Goal: Task Accomplishment & Management: Manage account settings

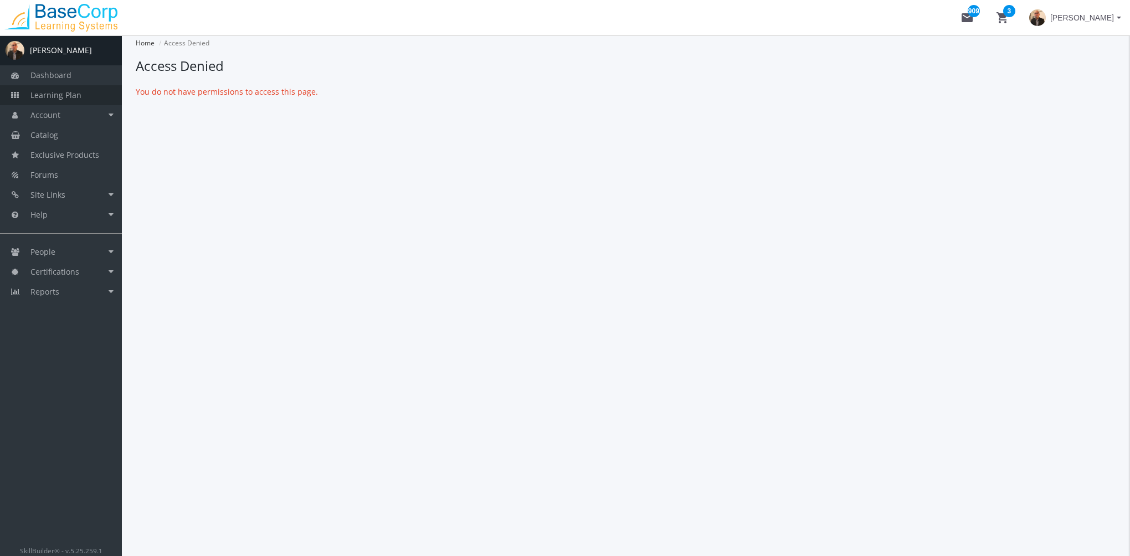
click at [66, 91] on span "Learning Plan" at bounding box center [55, 95] width 51 height 11
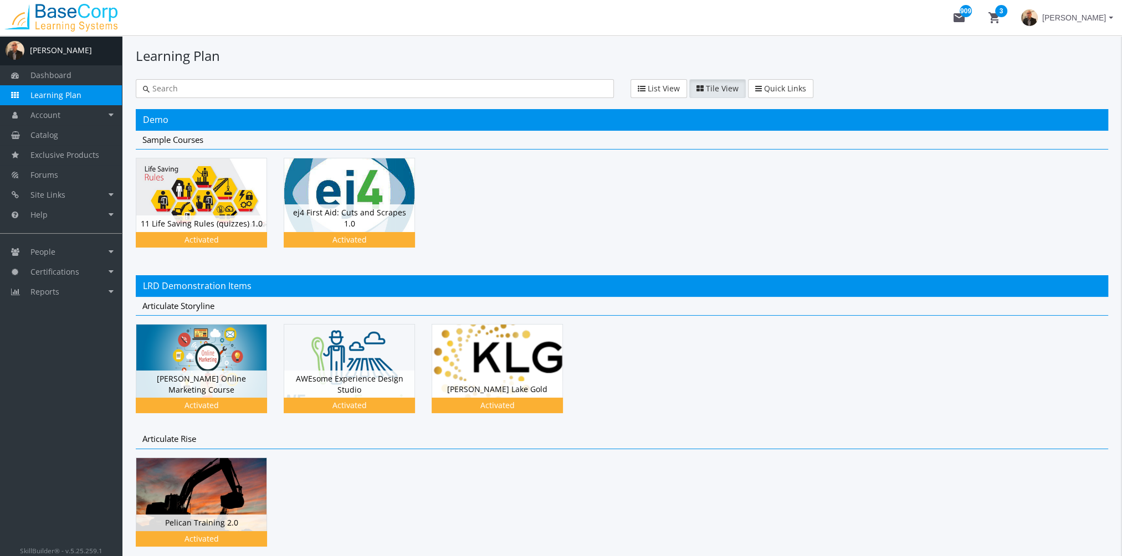
click at [1070, 24] on span "[PERSON_NAME]" at bounding box center [1074, 18] width 64 height 20
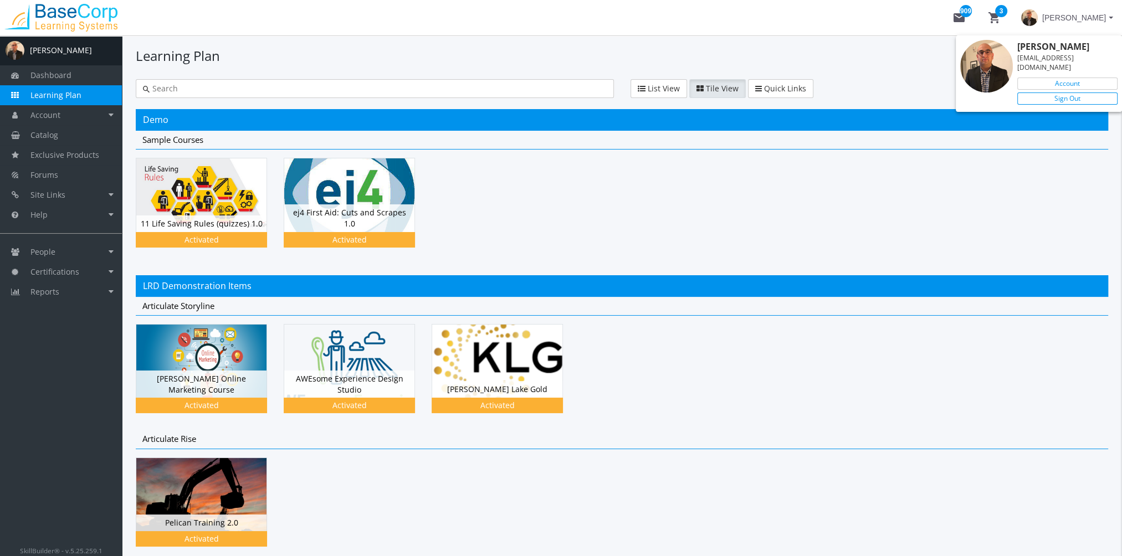
click at [1081, 93] on link "Sign Out" at bounding box center [1067, 99] width 100 height 12
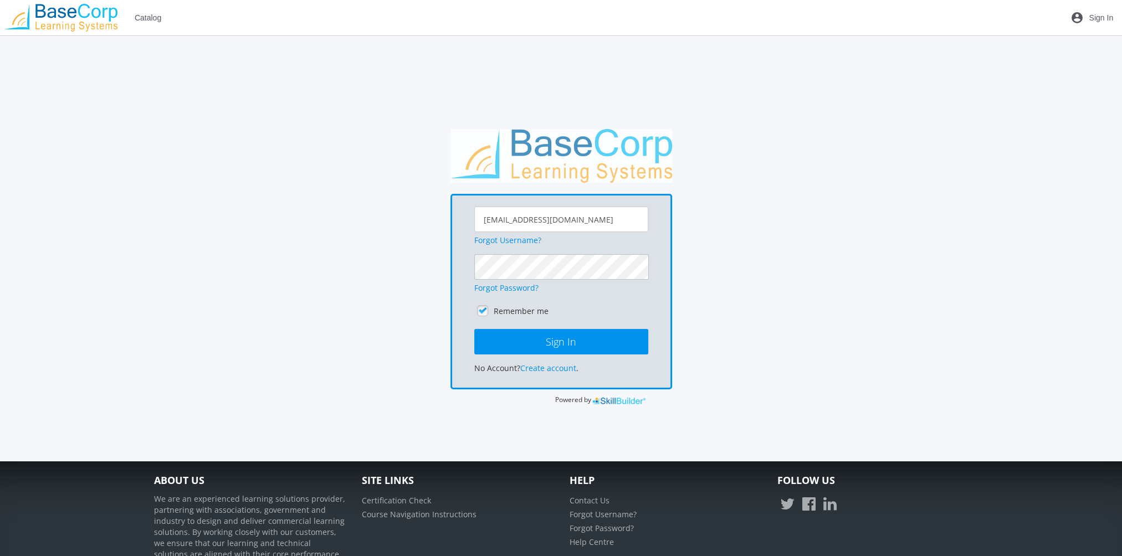
click at [474, 329] on button "Sign In" at bounding box center [561, 341] width 174 height 25
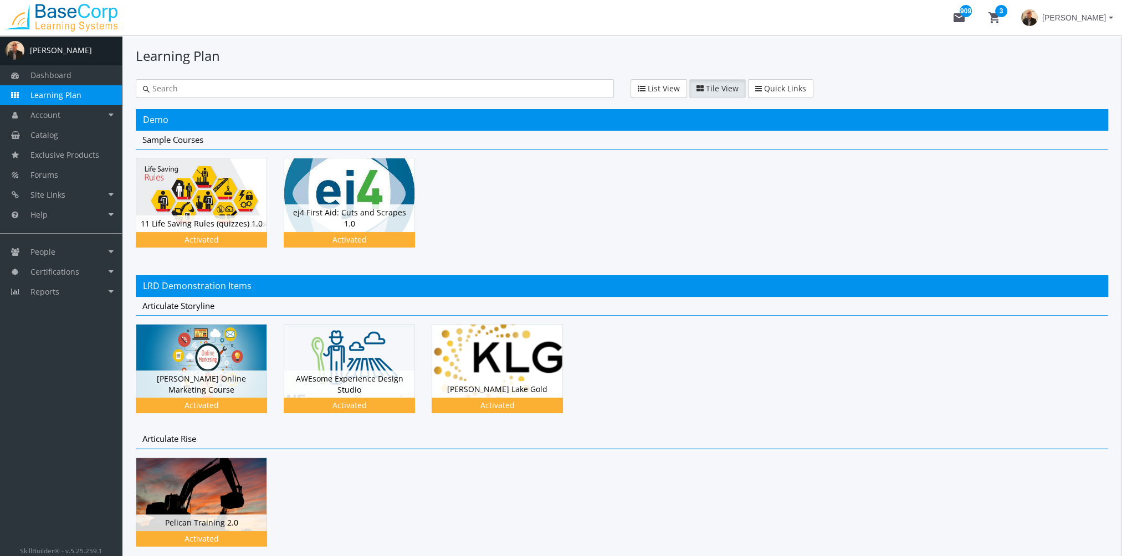
click at [1081, 11] on span "[PERSON_NAME]" at bounding box center [1074, 18] width 64 height 20
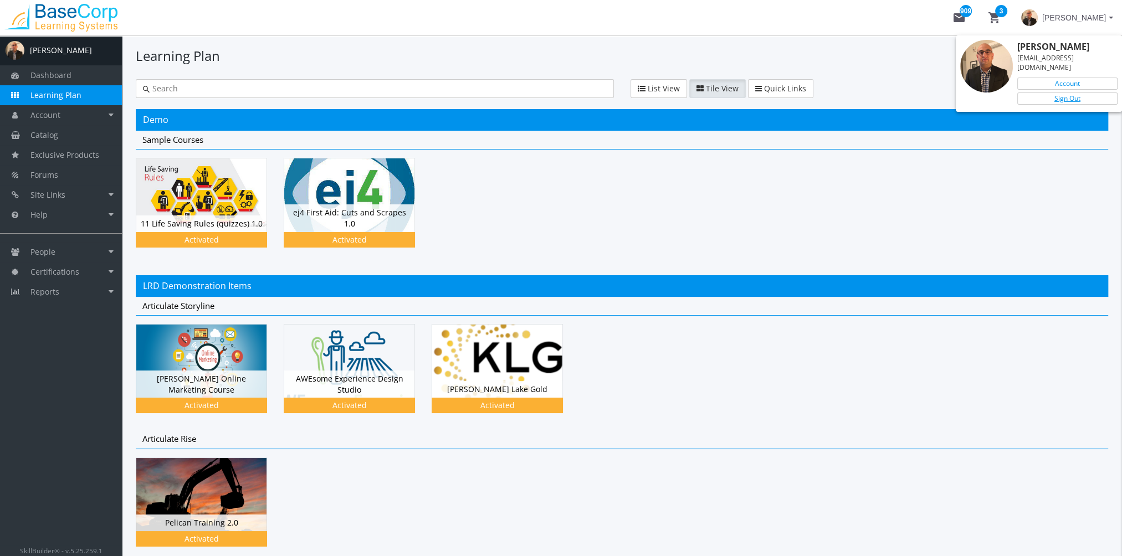
click at [1049, 93] on link "Sign Out" at bounding box center [1067, 99] width 100 height 12
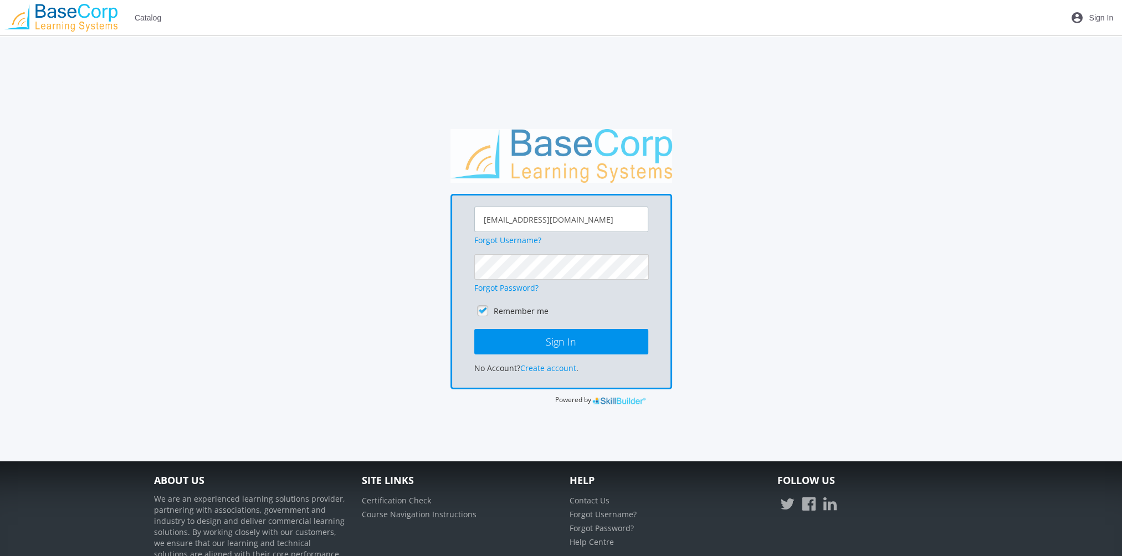
drag, startPoint x: 613, startPoint y: 226, endPoint x: 291, endPoint y: 251, distance: 322.3
click at [299, 250] on div "[EMAIL_ADDRESS][DOMAIN_NAME] Forgot Username? Forgot Password? Remember me Sign…" at bounding box center [560, 267] width 825 height 277
type input "[EMAIL_ADDRESS][DOMAIN_NAME]"
click at [474, 329] on button "Sign In" at bounding box center [561, 341] width 174 height 25
